Goal: Information Seeking & Learning: Learn about a topic

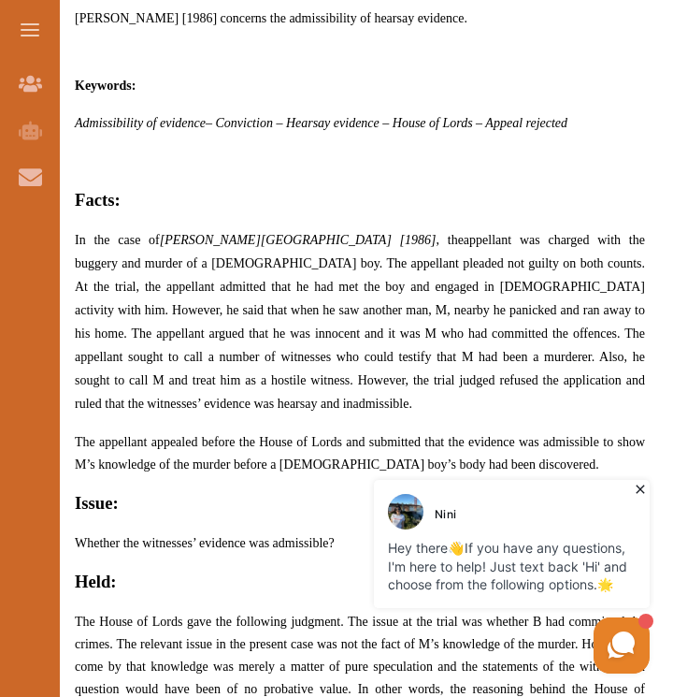
scroll to position [1067, 0]
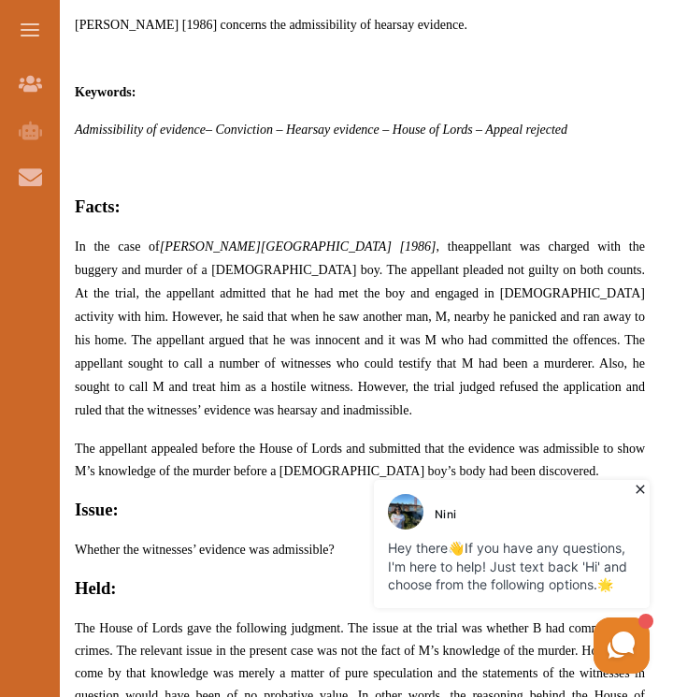
click at [148, 323] on span "appellant was charged with the buggery and murder of a [DEMOGRAPHIC_DATA] boy. …" at bounding box center [360, 328] width 571 height 178
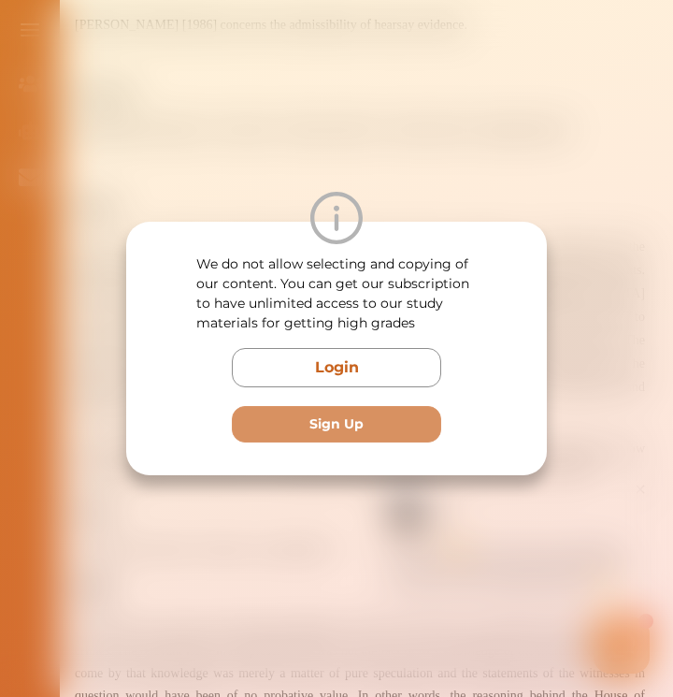
click at [148, 323] on div "We do not allow selecting and copying of our content. You can get our subscript…" at bounding box center [336, 348] width 421 height 253
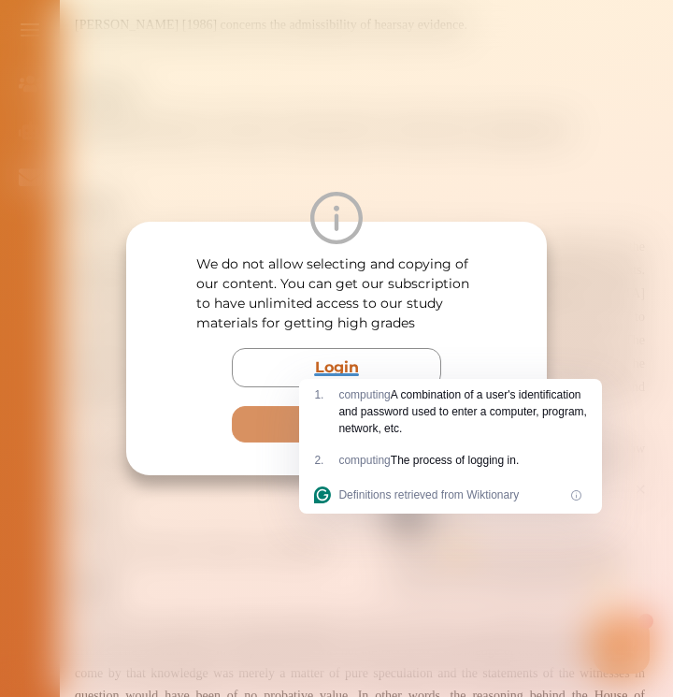
click at [367, 138] on div "We do not allow selecting and copying of our content. You can get our subscript…" at bounding box center [336, 348] width 673 height 697
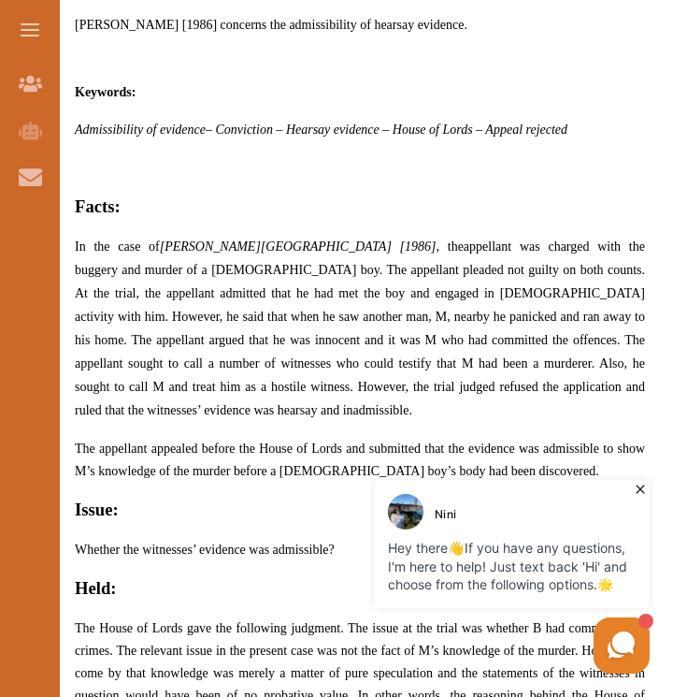
click at [235, 255] on p "In the case of [PERSON_NAME] [1986] , the appellant was charged with the bugger…" at bounding box center [360, 328] width 571 height 187
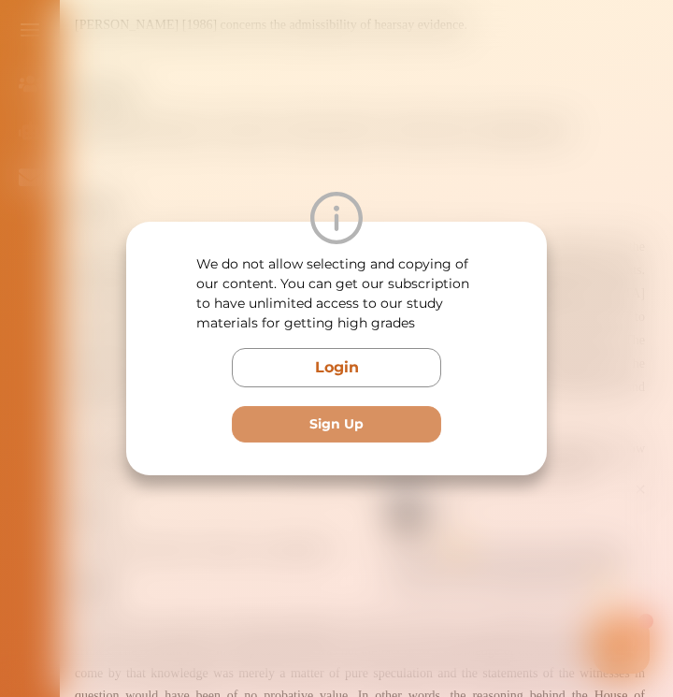
click at [235, 255] on div "We do not allow selecting and copying of our content. You can get our subscript…" at bounding box center [336, 348] width 421 height 253
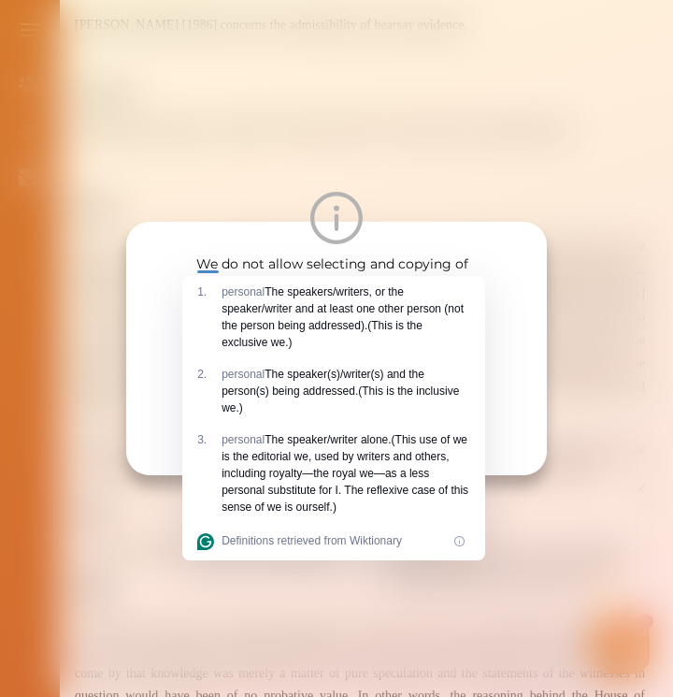
click at [359, 196] on img at bounding box center [337, 218] width 52 height 52
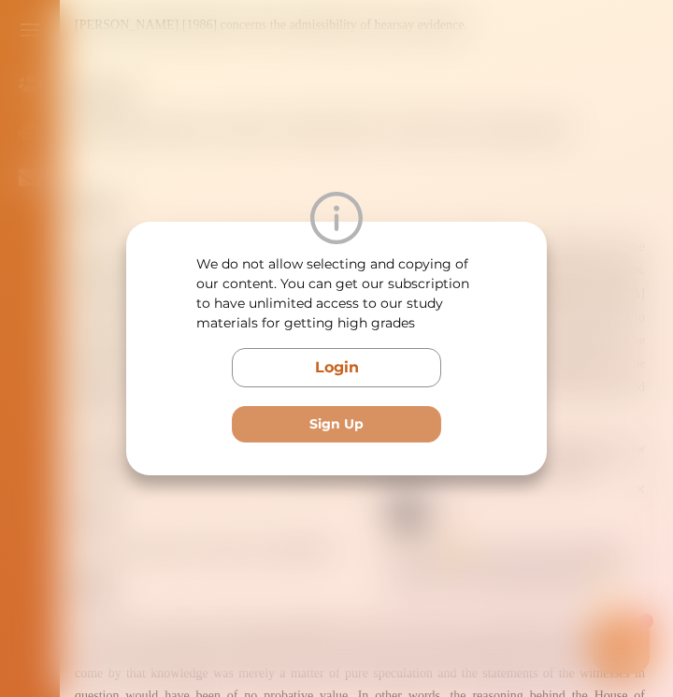
click at [433, 183] on div "We do not allow selecting and copying of our content. You can get our subscript…" at bounding box center [336, 348] width 673 height 697
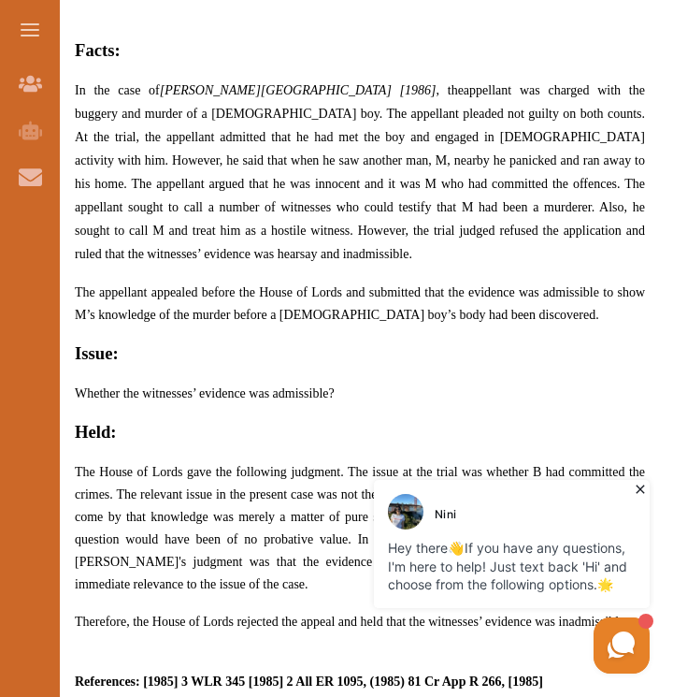
click at [452, 383] on p "[PERSON_NAME] [1986] concerns the admissibility of hearsay evidence. Keywords: …" at bounding box center [360, 182] width 571 height 1154
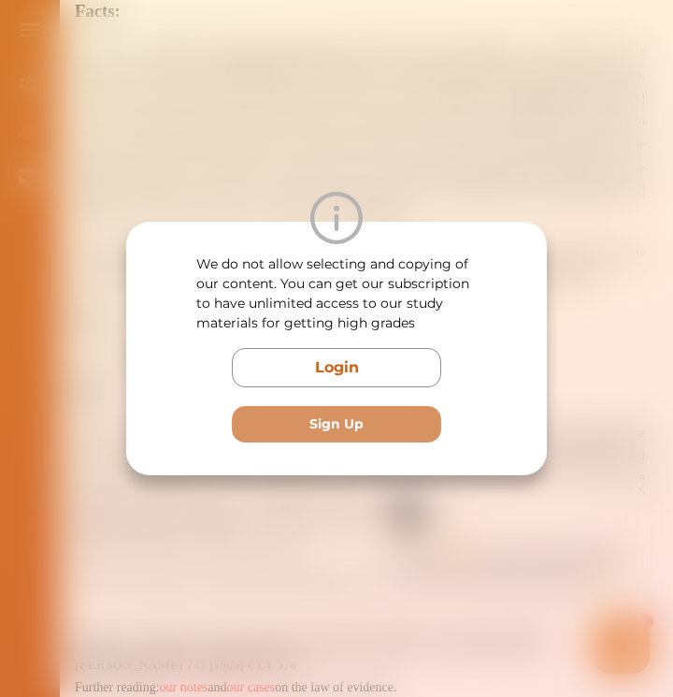
scroll to position [1268, 0]
click at [522, 144] on div "We do not allow selecting and copying of our content. You can get our subscript…" at bounding box center [336, 348] width 673 height 697
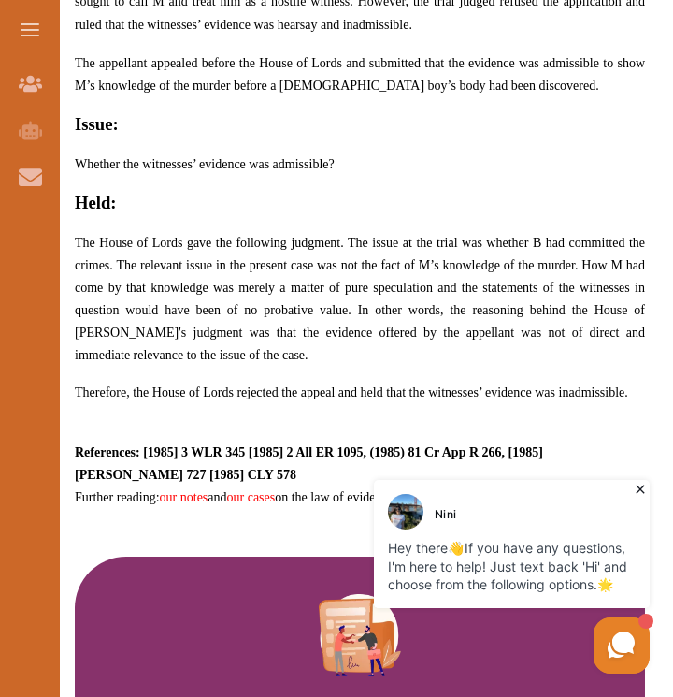
scroll to position [1452, 0]
